Goal: Task Accomplishment & Management: Use online tool/utility

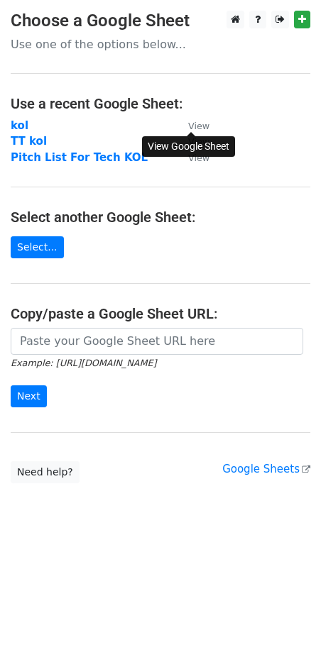
click at [198, 120] on link "View" at bounding box center [191, 125] width 35 height 13
click at [21, 126] on strong "kol" at bounding box center [20, 125] width 18 height 13
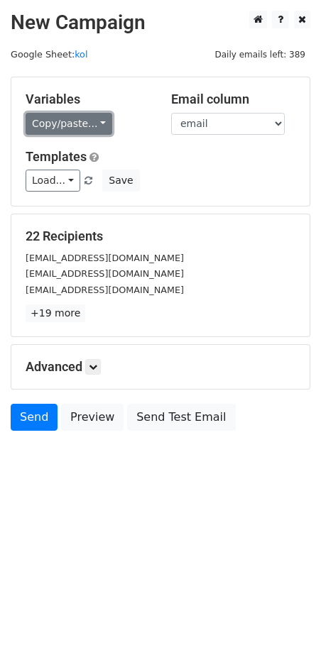
click at [94, 120] on link "Copy/paste..." at bounding box center [69, 124] width 87 height 22
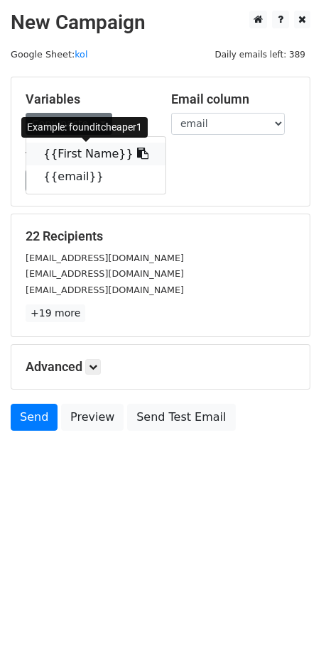
click at [84, 157] on link "{{First Name}}" at bounding box center [95, 154] width 139 height 23
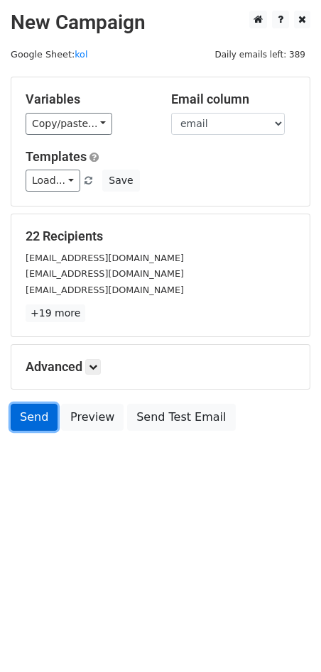
click at [25, 423] on link "Send" at bounding box center [34, 417] width 47 height 27
